Goal: Find specific page/section: Find specific page/section

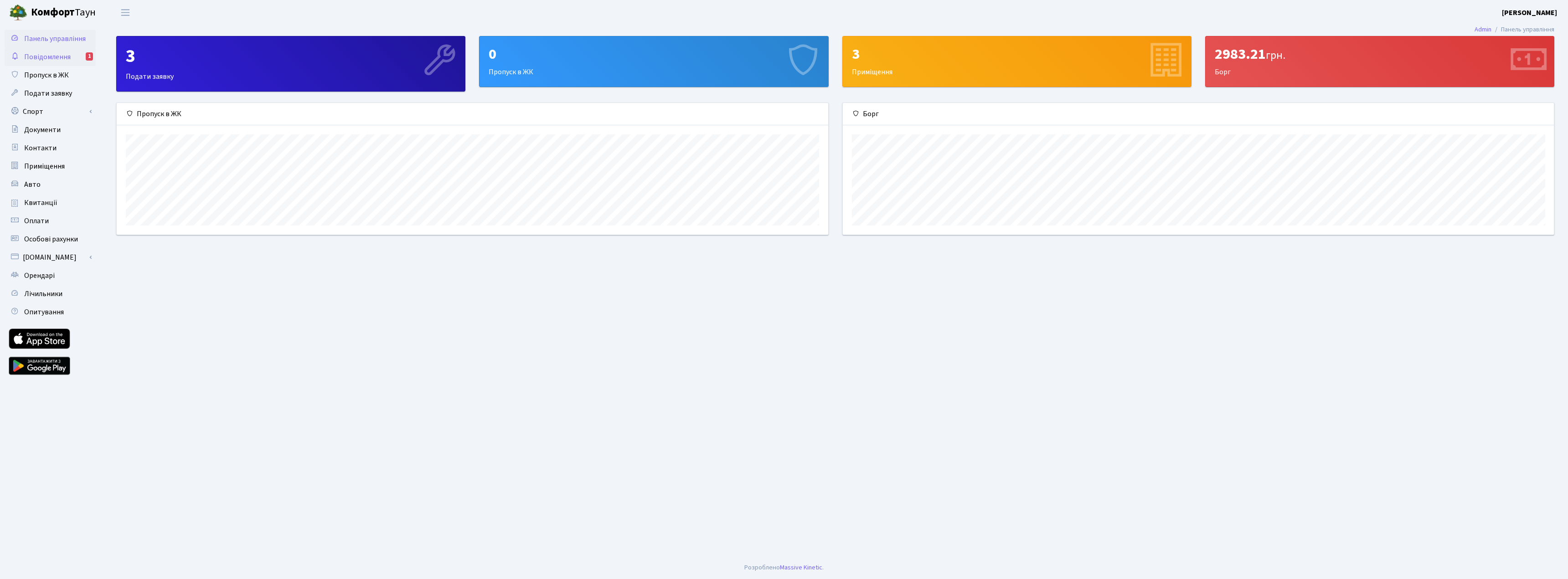
scroll to position [131, 711]
click at [69, 57] on span "Повідомлення" at bounding box center [47, 57] width 46 height 10
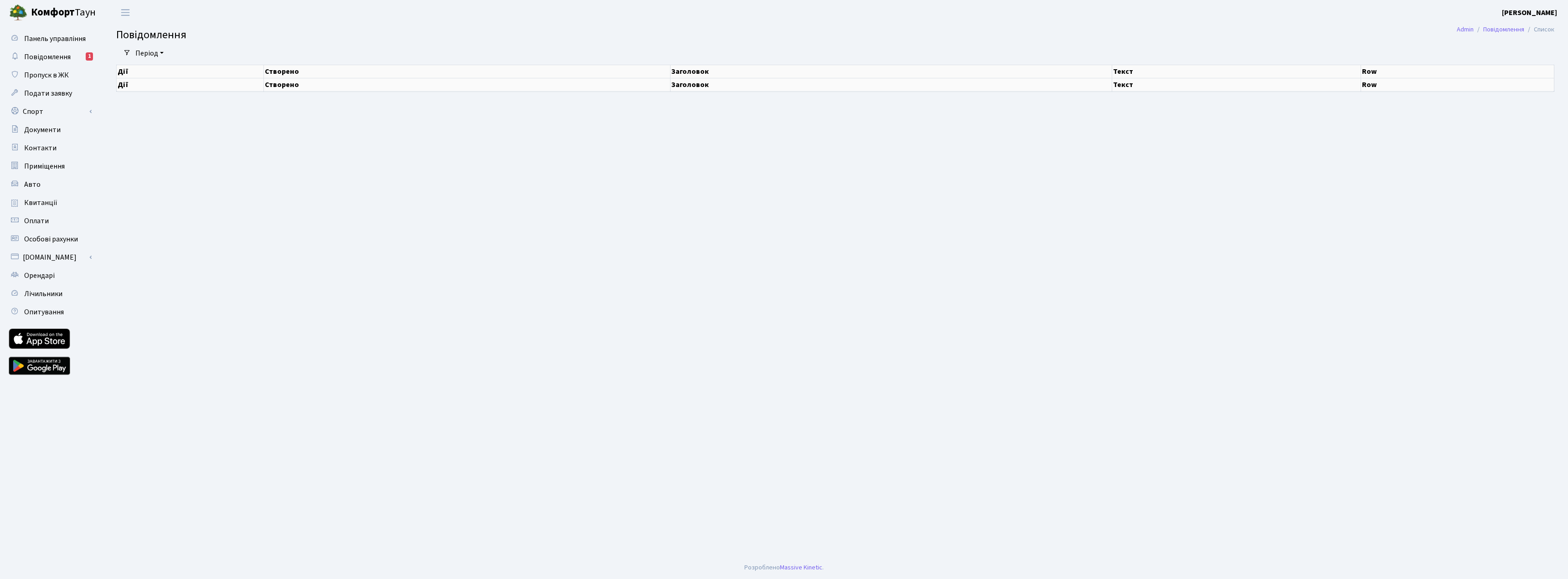
select select "25"
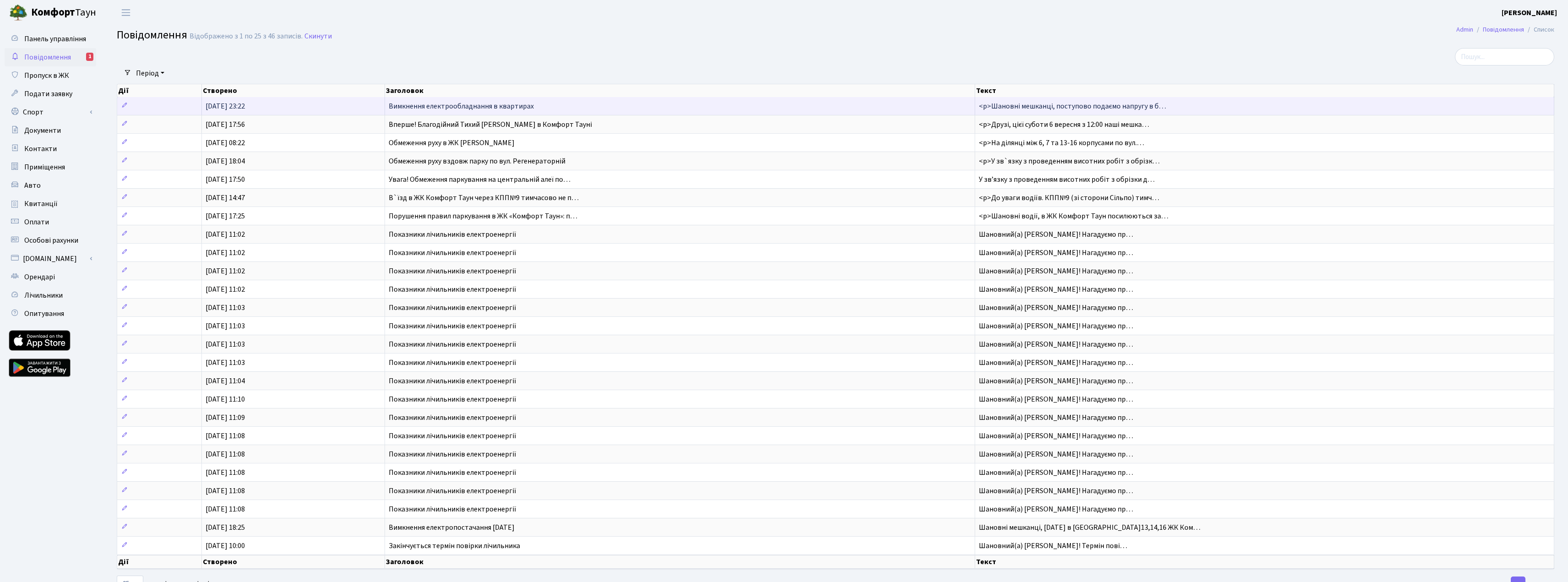
click at [435, 105] on span "Вимкнення електрообладнання в квартирах" at bounding box center [461, 106] width 145 height 10
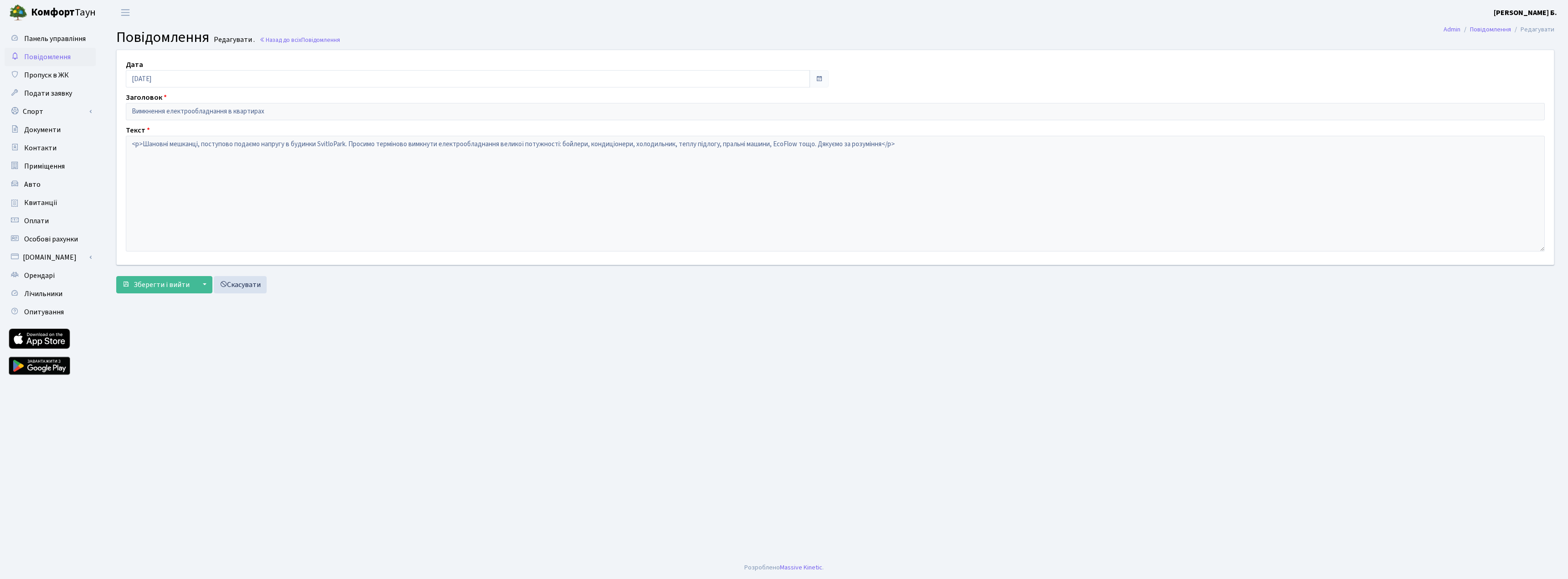
click at [51, 59] on span "Повідомлення" at bounding box center [47, 57] width 46 height 10
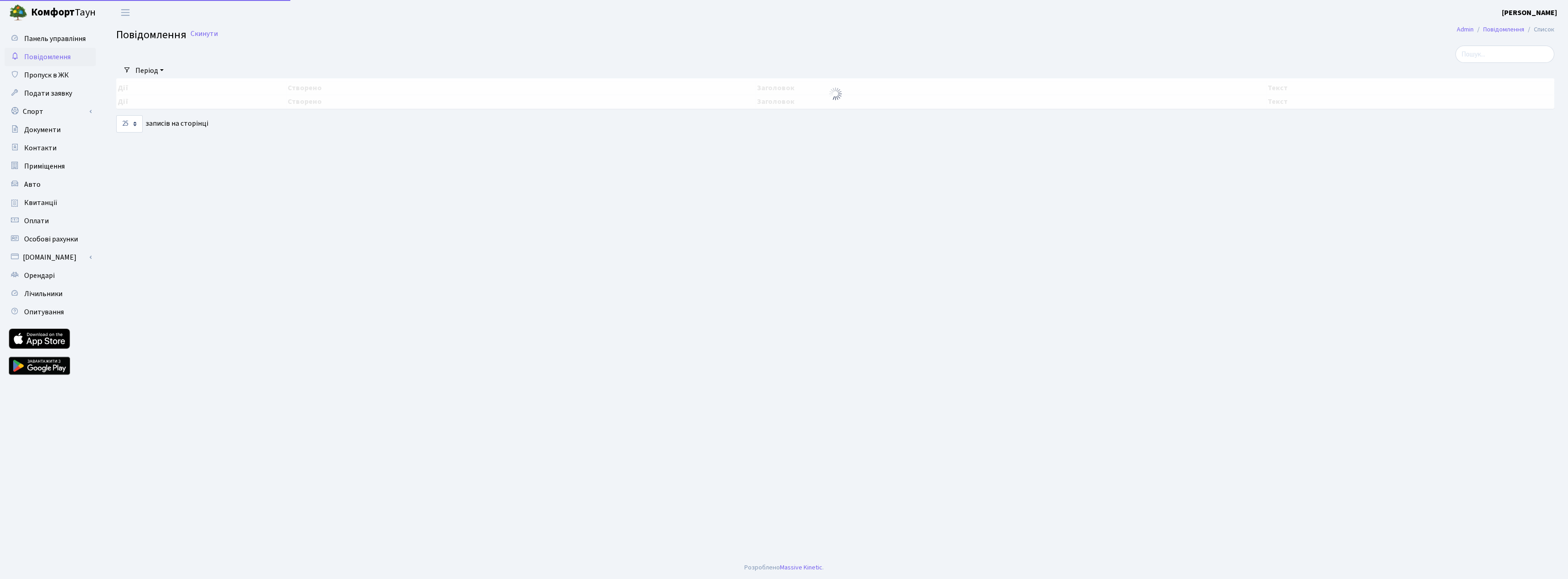
select select "25"
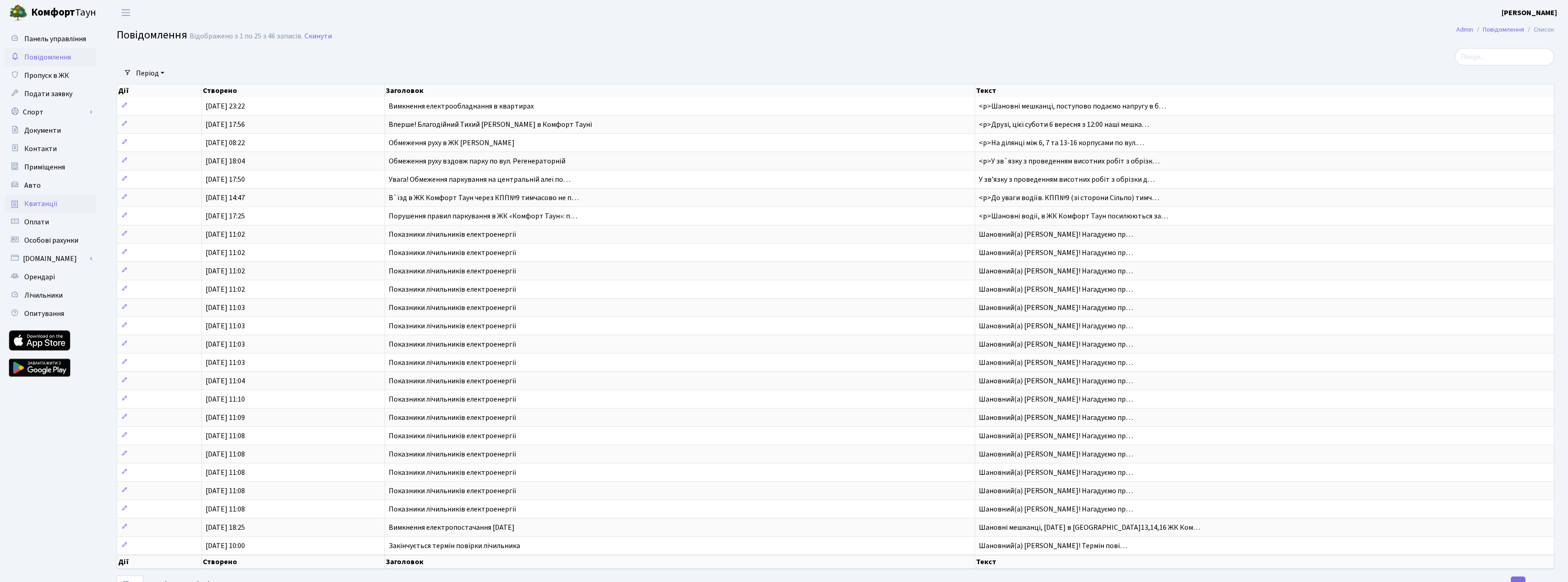
click at [37, 204] on span "Квитанції" at bounding box center [41, 204] width 34 height 10
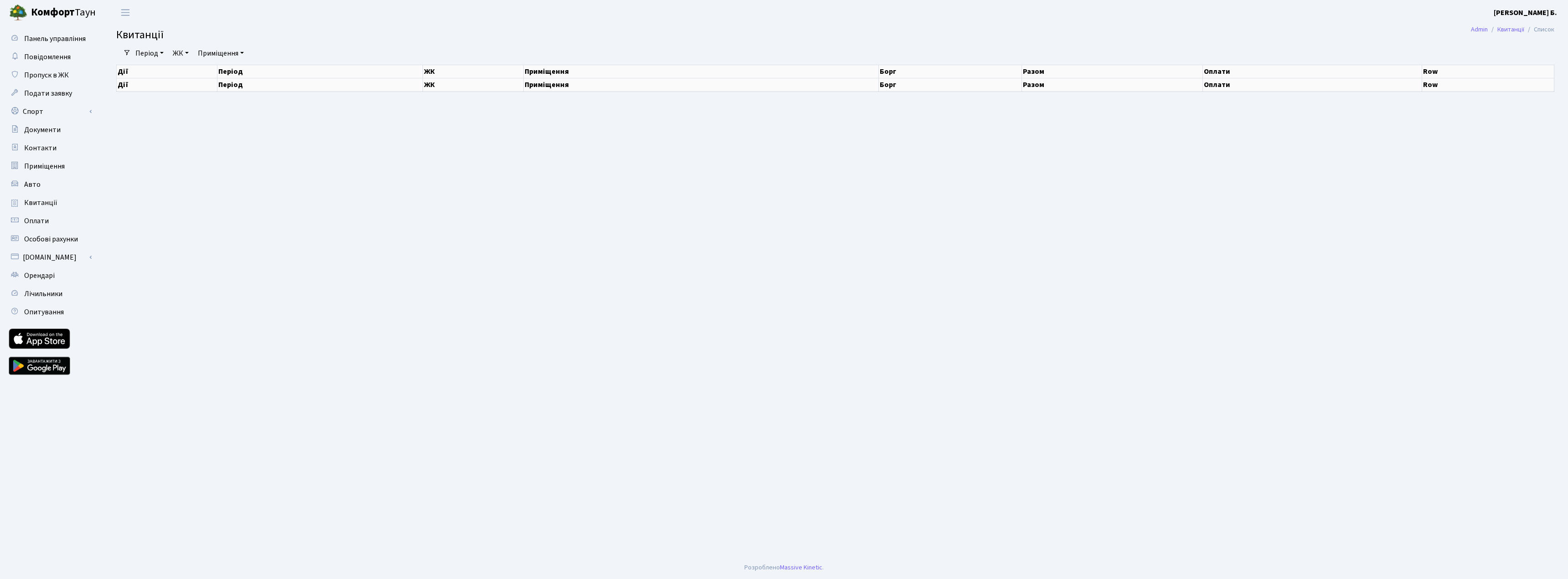
select select "25"
